Goal: Task Accomplishment & Management: Complete application form

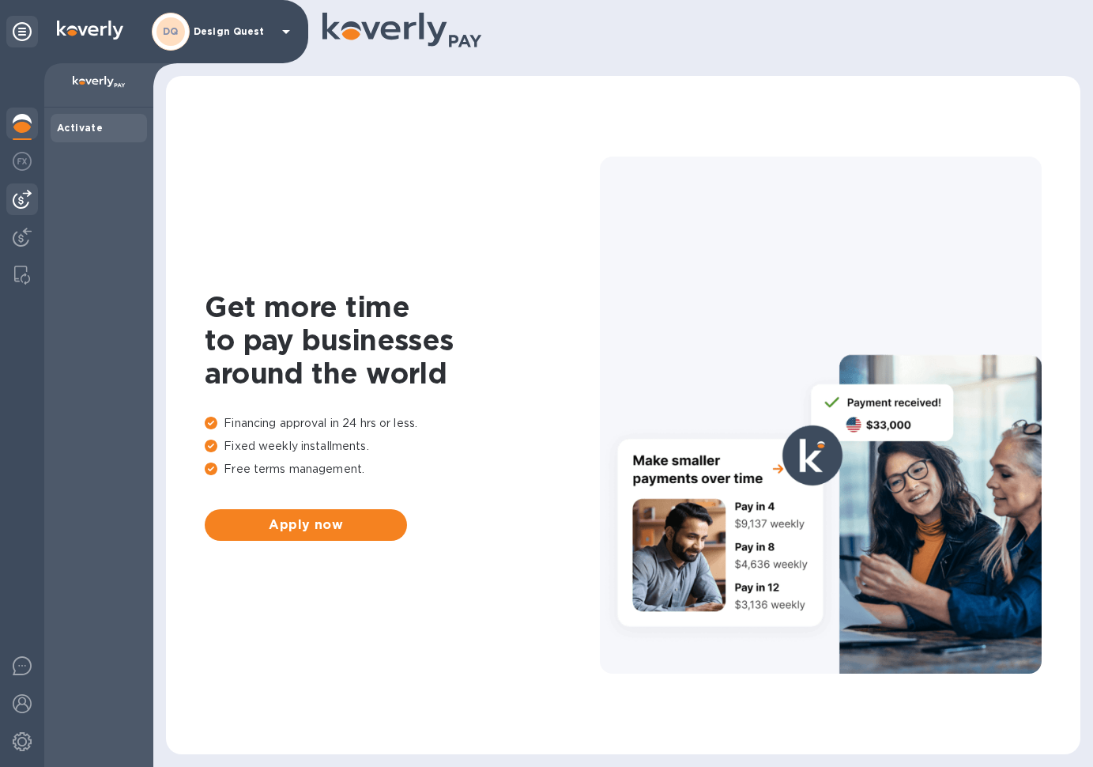
click at [23, 202] on img at bounding box center [22, 199] width 19 height 19
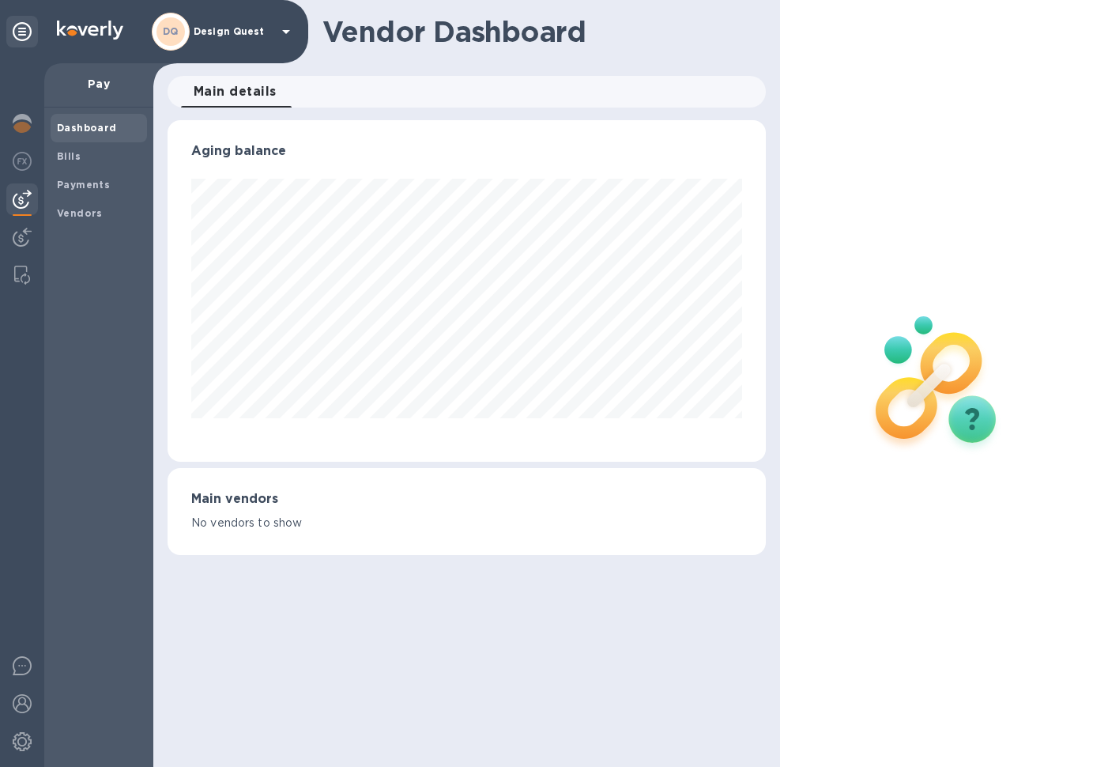
scroll to position [341, 598]
click at [64, 158] on b "Bills" at bounding box center [69, 156] width 24 height 12
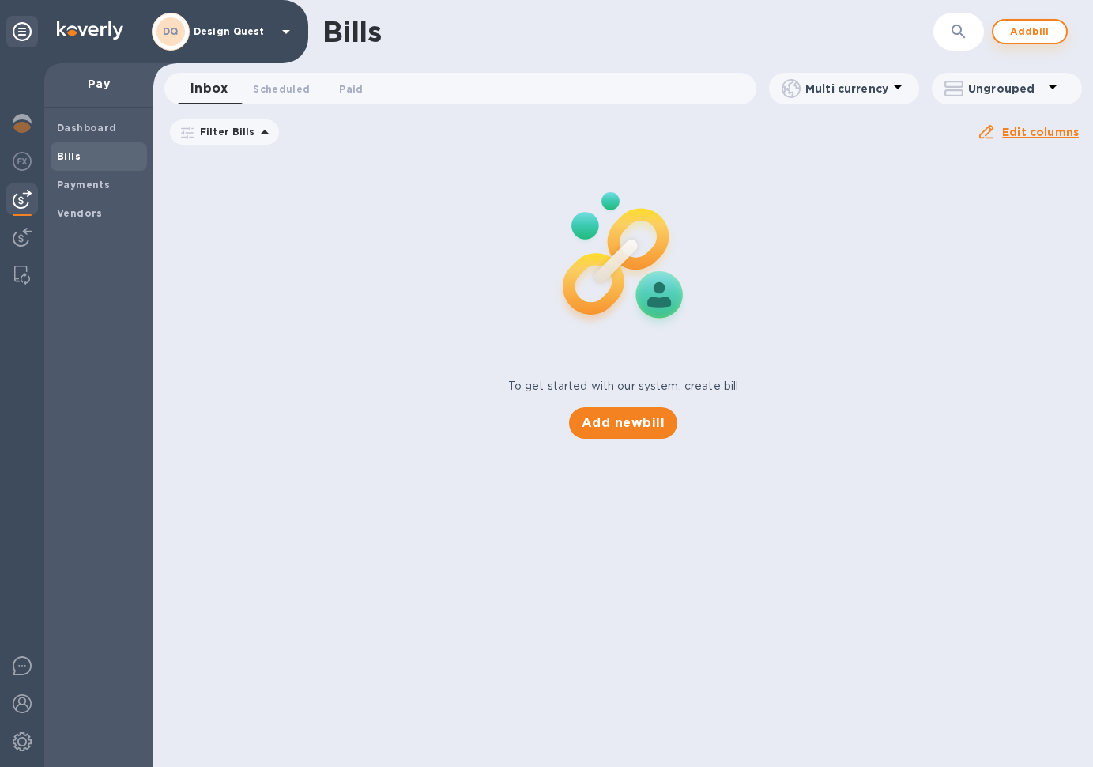
click at [1028, 38] on span "Add bill" at bounding box center [1029, 31] width 47 height 19
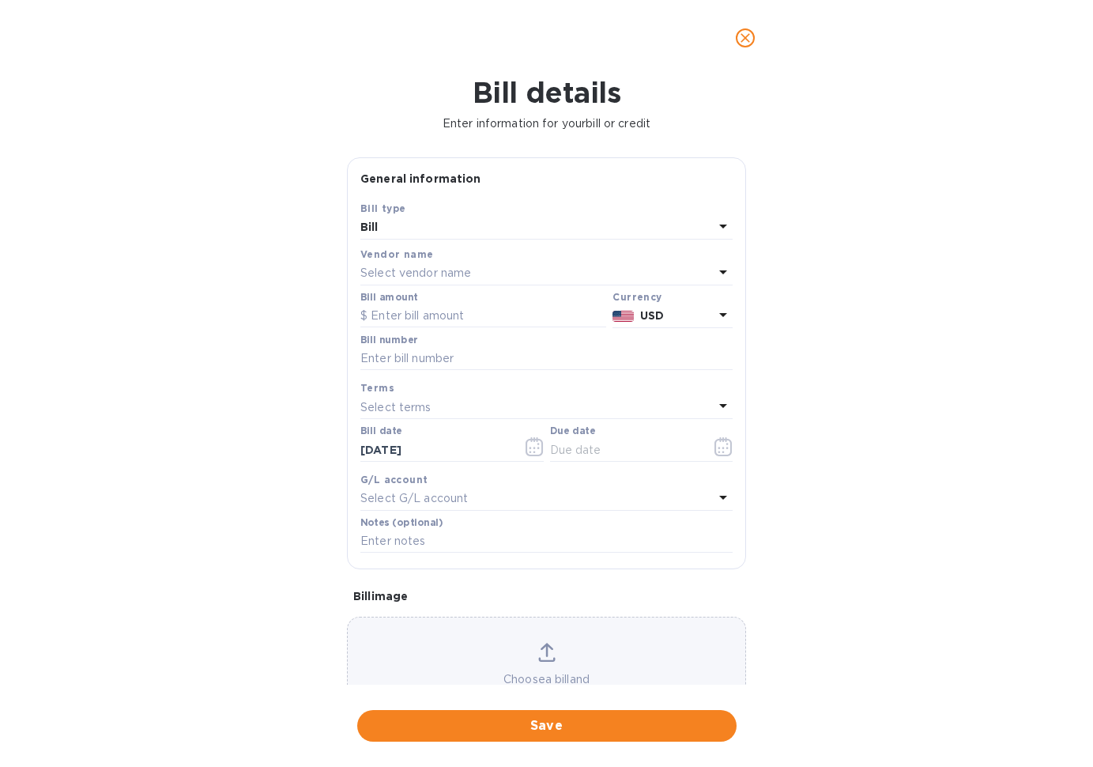
click at [526, 271] on div "Select vendor name" at bounding box center [536, 273] width 353 height 22
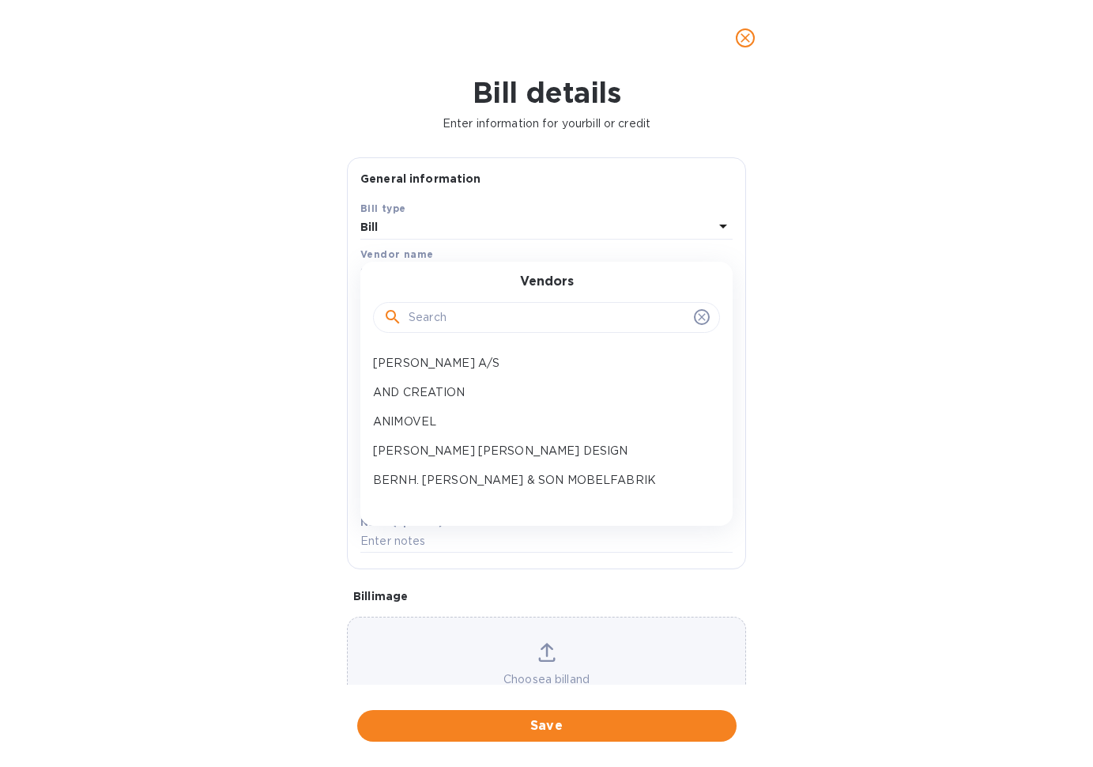
click at [517, 319] on input "text" at bounding box center [548, 318] width 279 height 24
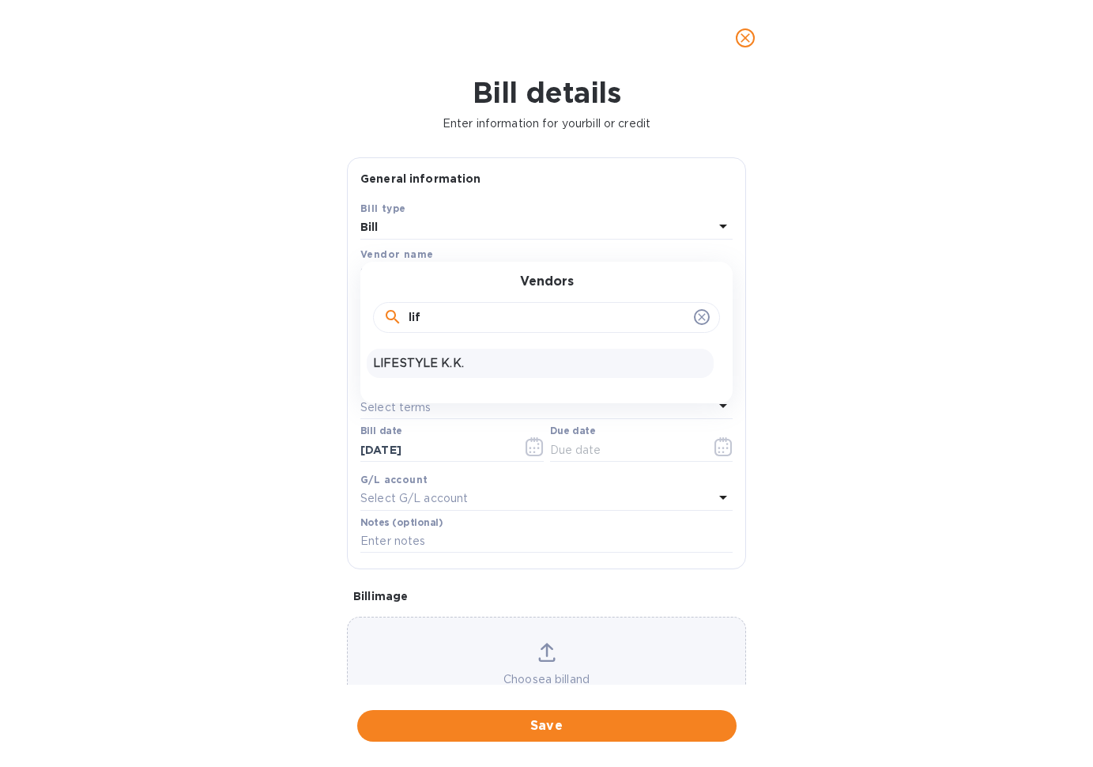
type input "lif"
click at [491, 363] on p "LIFESTYLE K.K." at bounding box center [540, 363] width 334 height 17
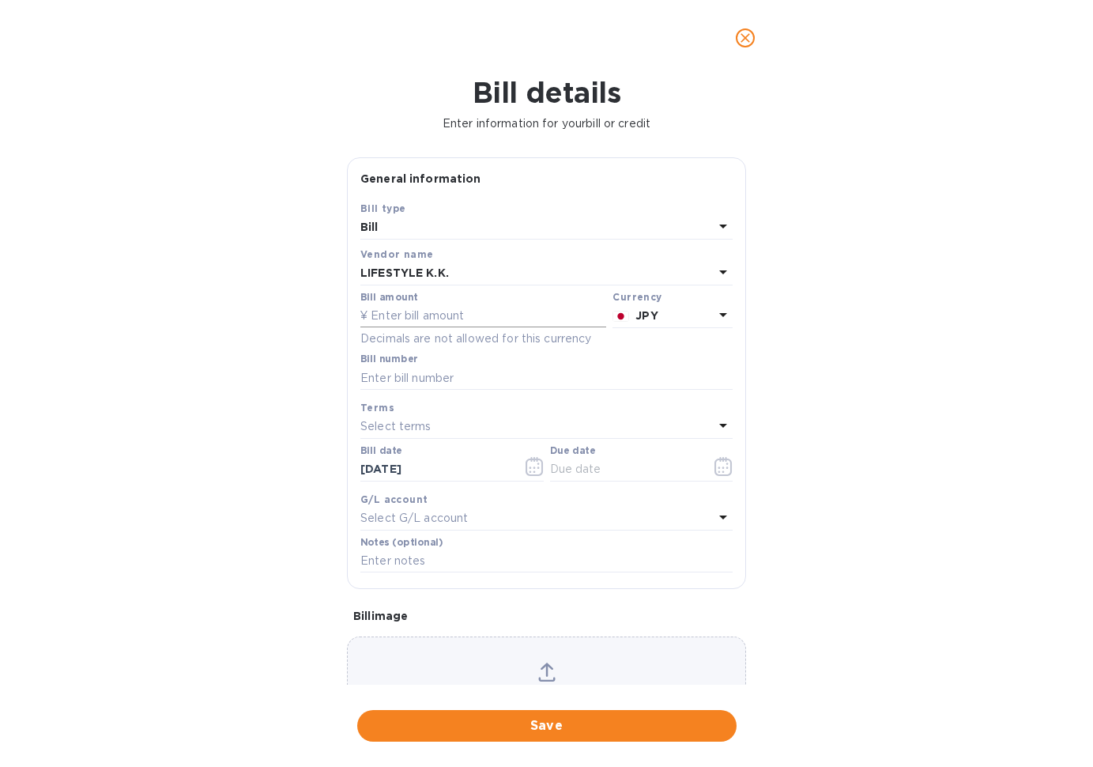
click at [540, 313] on input "text" at bounding box center [483, 316] width 246 height 24
type input "543,650"
click at [441, 374] on input "text" at bounding box center [546, 378] width 372 height 24
type input "[PERSON_NAME] - deposit"
click at [716, 426] on icon at bounding box center [723, 425] width 19 height 19
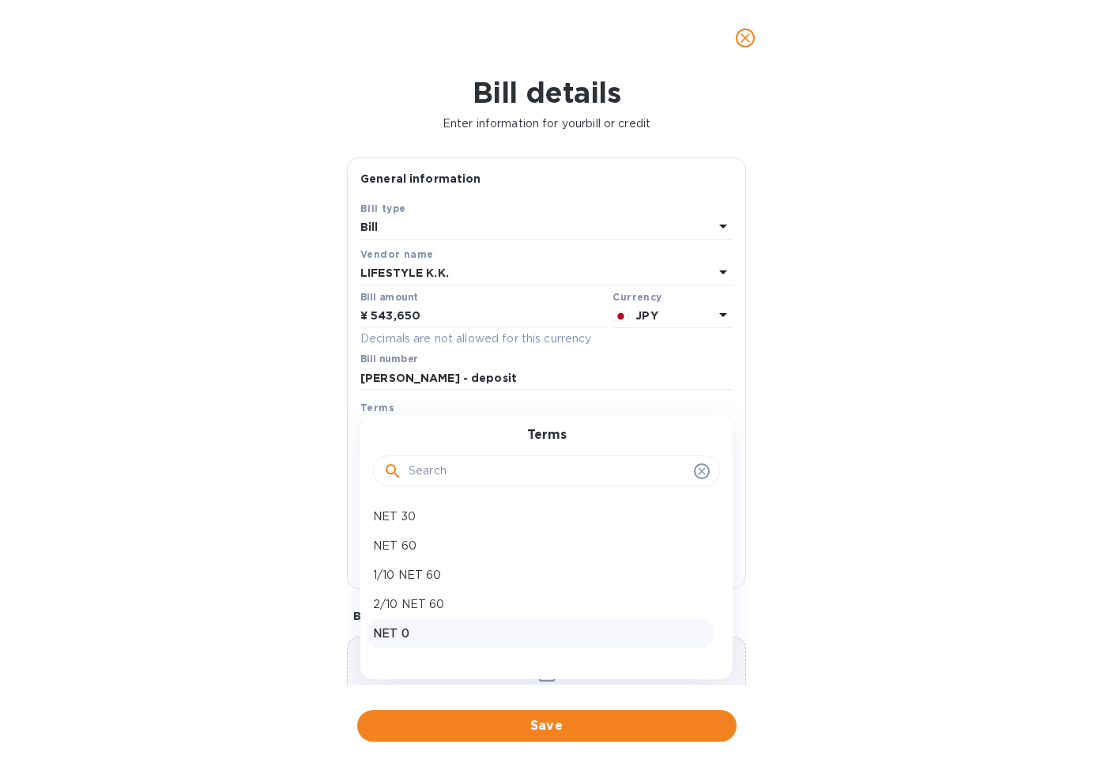
click at [428, 626] on p "NET 0" at bounding box center [540, 633] width 334 height 17
type input "[DATE]"
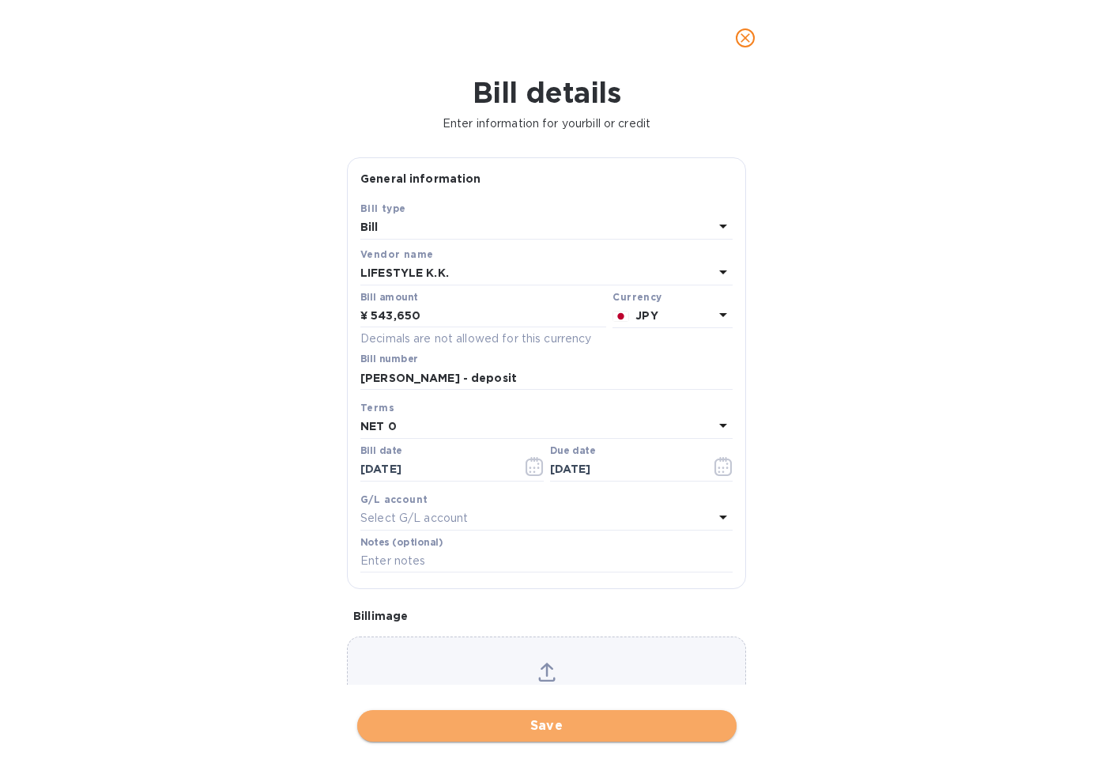
click at [539, 716] on span "Save" at bounding box center [547, 725] width 354 height 19
